Goal: Find specific page/section: Find specific page/section

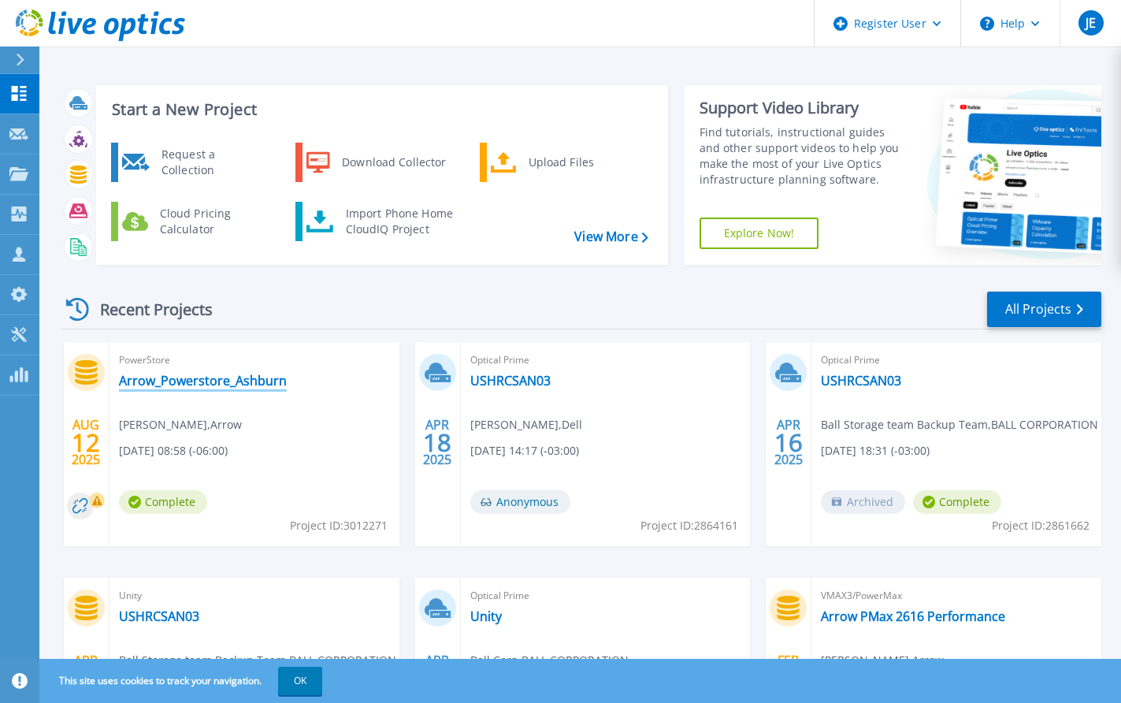
click at [233, 377] on link "Arrow_Powerstore_Ashburn" at bounding box center [203, 381] width 168 height 16
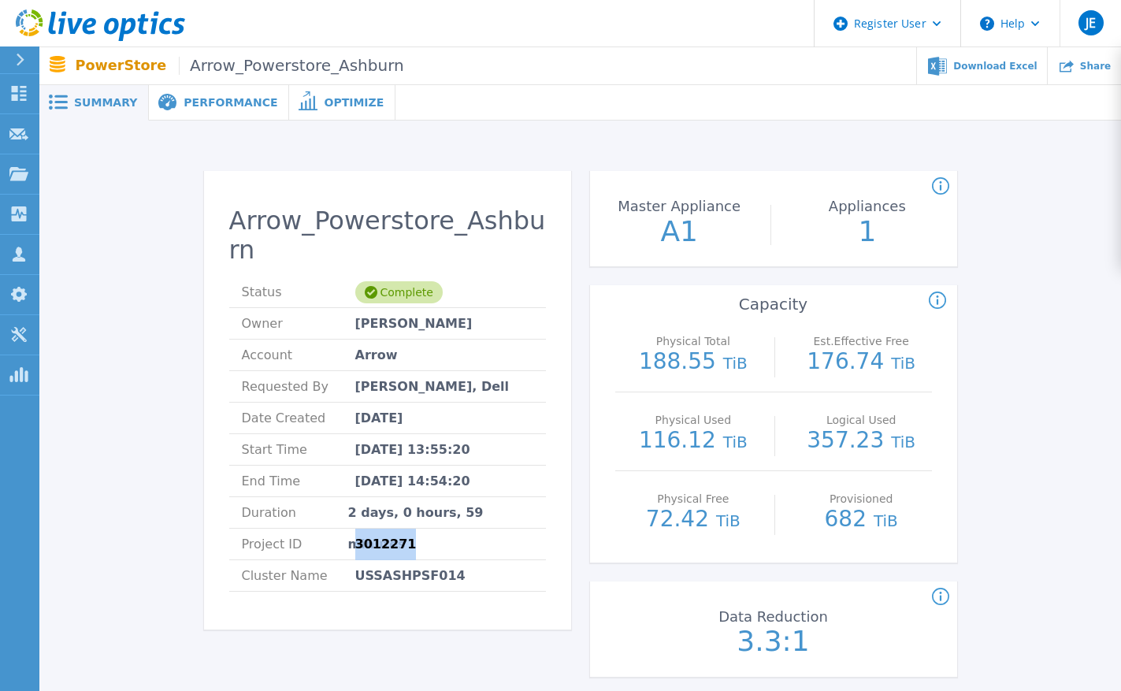
drag, startPoint x: 355, startPoint y: 516, endPoint x: 418, endPoint y: 521, distance: 63.2
click at [418, 529] on li "Project ID 3012271" at bounding box center [387, 545] width 317 height 32
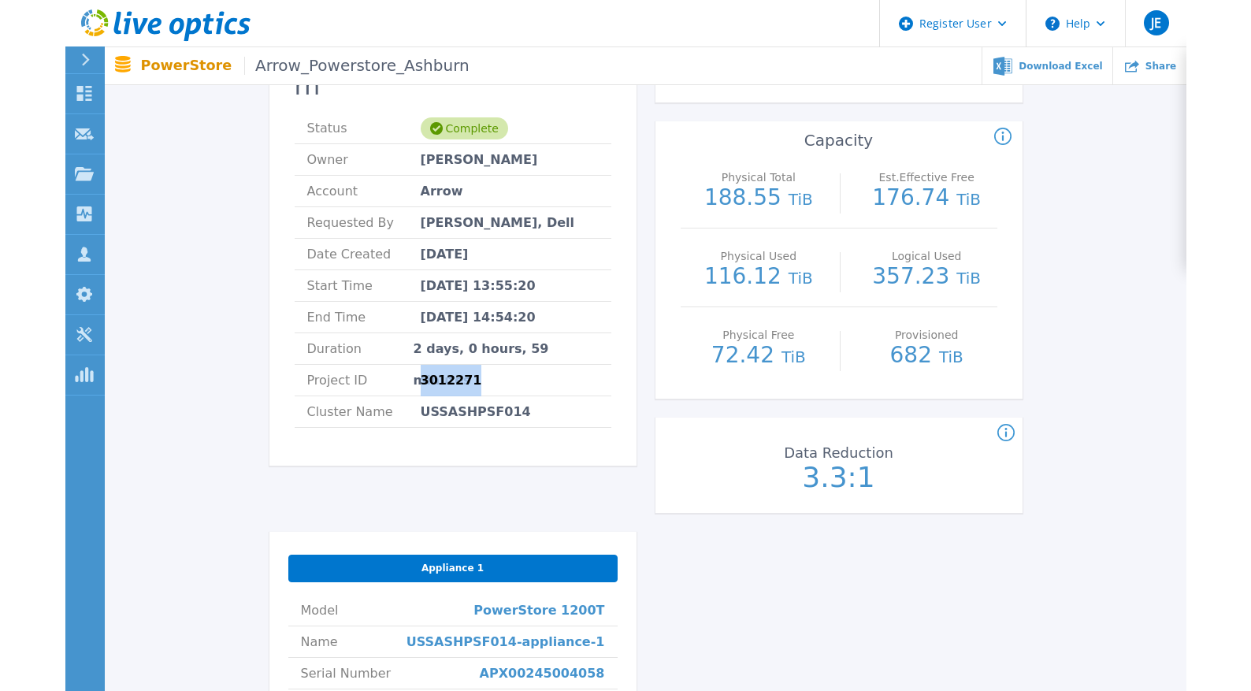
scroll to position [552, 0]
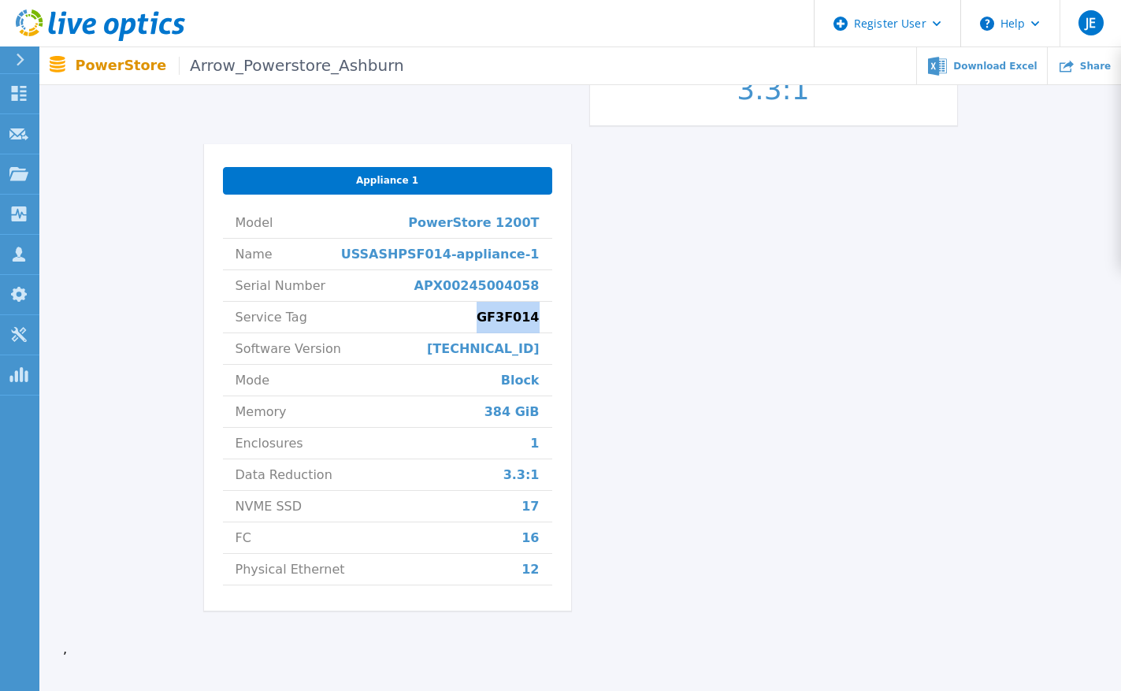
drag, startPoint x: 496, startPoint y: 318, endPoint x: 538, endPoint y: 320, distance: 42.6
click at [538, 320] on span "GF3F014" at bounding box center [508, 317] width 63 height 31
copy span "GF3F014"
